Goal: Check status: Check status

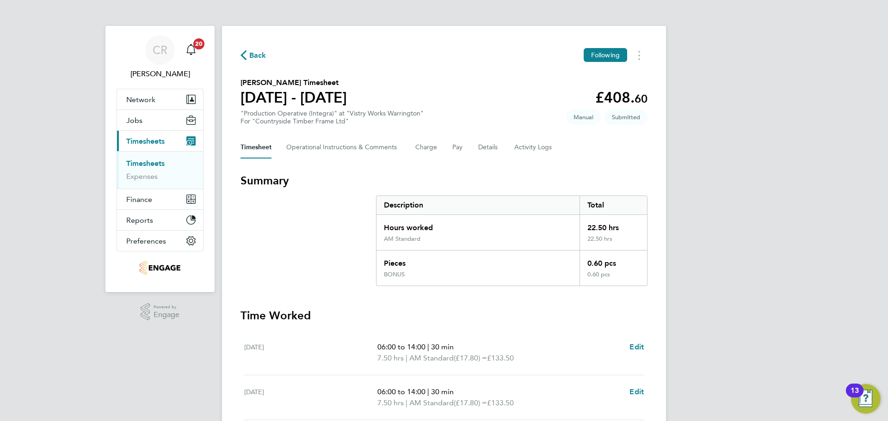
click at [259, 57] on span "Back" at bounding box center [257, 55] width 17 height 11
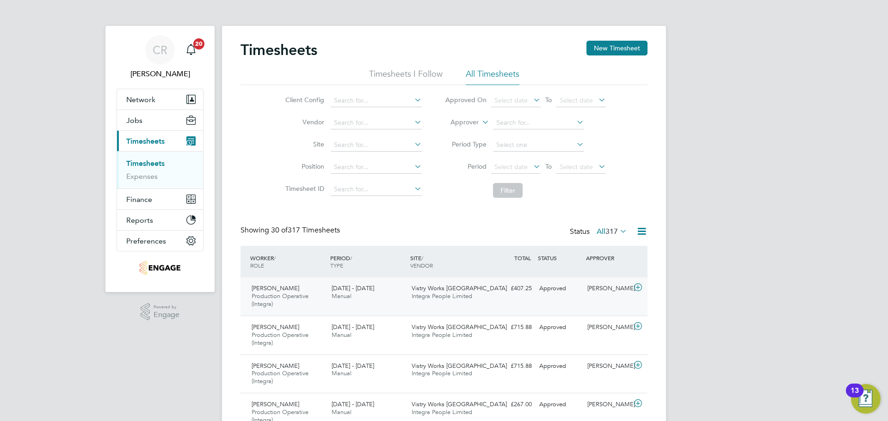
drag, startPoint x: 622, startPoint y: 53, endPoint x: 559, endPoint y: 279, distance: 235.3
click at [579, 295] on div "Approved" at bounding box center [560, 288] width 48 height 15
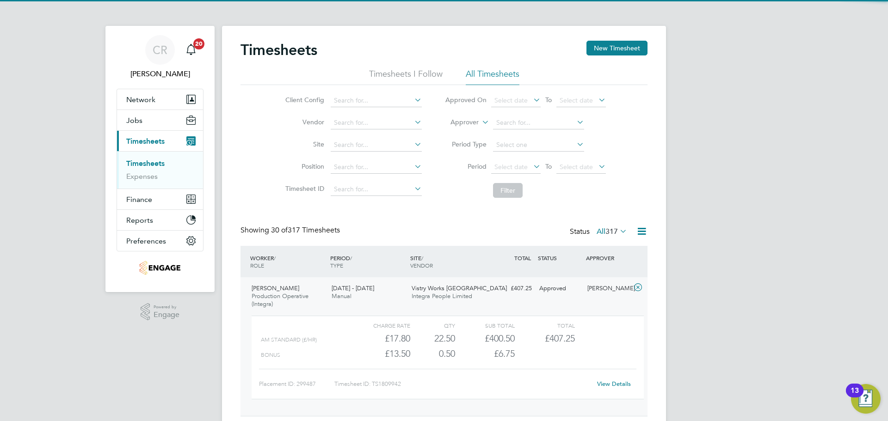
click at [608, 383] on link "View Details" at bounding box center [614, 384] width 34 height 8
